Goal: Task Accomplishment & Management: Manage account settings

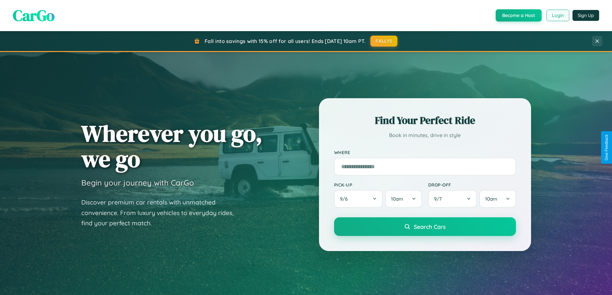
click at [558, 15] on button "Login" at bounding box center [558, 16] width 23 height 12
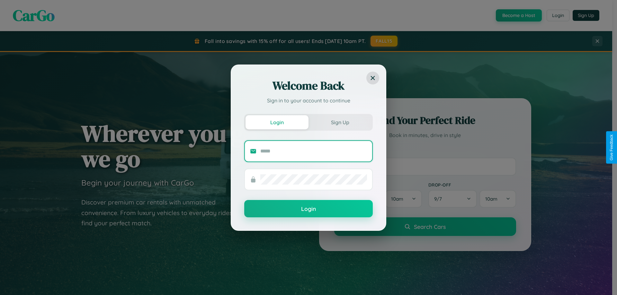
click at [313, 152] on input "text" at bounding box center [313, 151] width 107 height 10
type input "**********"
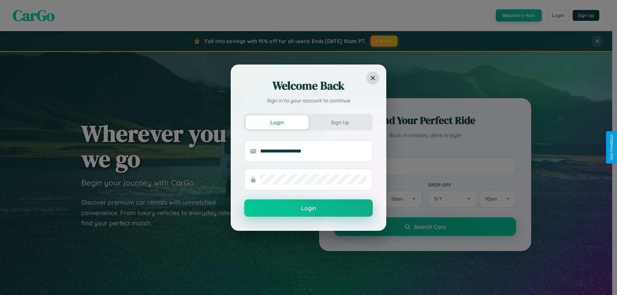
click at [309, 209] on button "Login" at bounding box center [308, 208] width 129 height 17
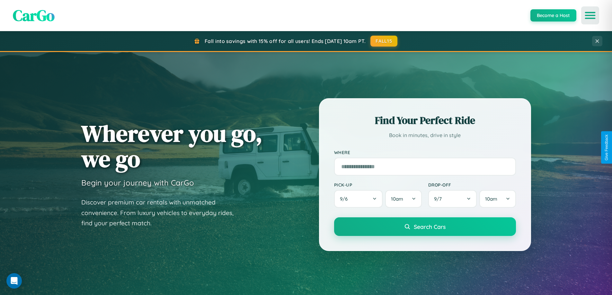
click at [590, 15] on icon "Open menu" at bounding box center [590, 16] width 9 height 6
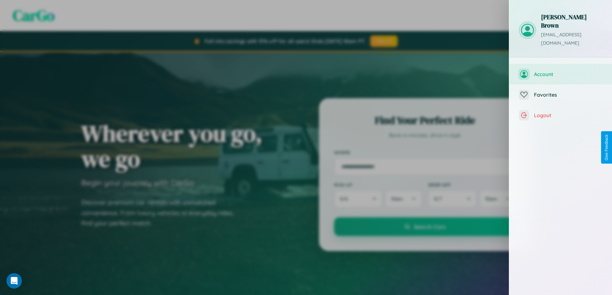
click at [561, 71] on span "Account" at bounding box center [568, 74] width 68 height 6
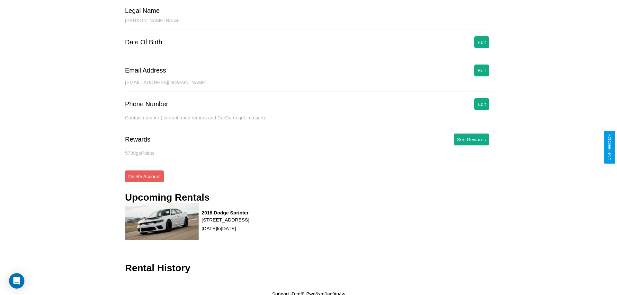
scroll to position [56, 0]
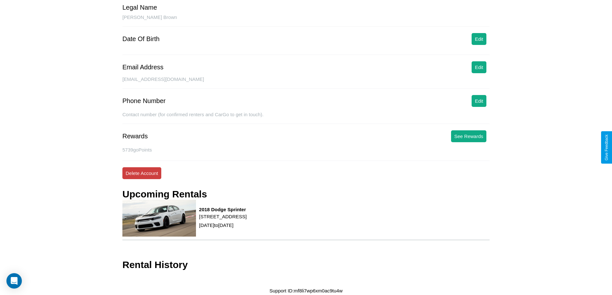
click at [142, 173] on button "Delete Account" at bounding box center [141, 173] width 39 height 12
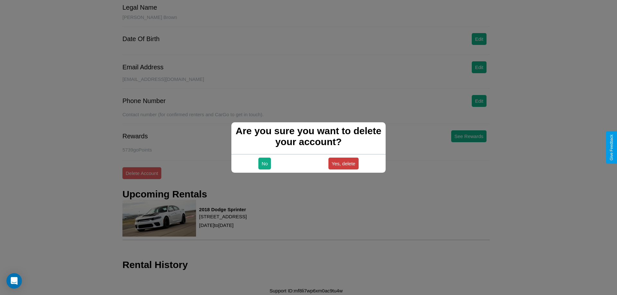
click at [343, 164] on button "Yes, delete" at bounding box center [343, 164] width 30 height 12
